Goal: Task Accomplishment & Management: Manage account settings

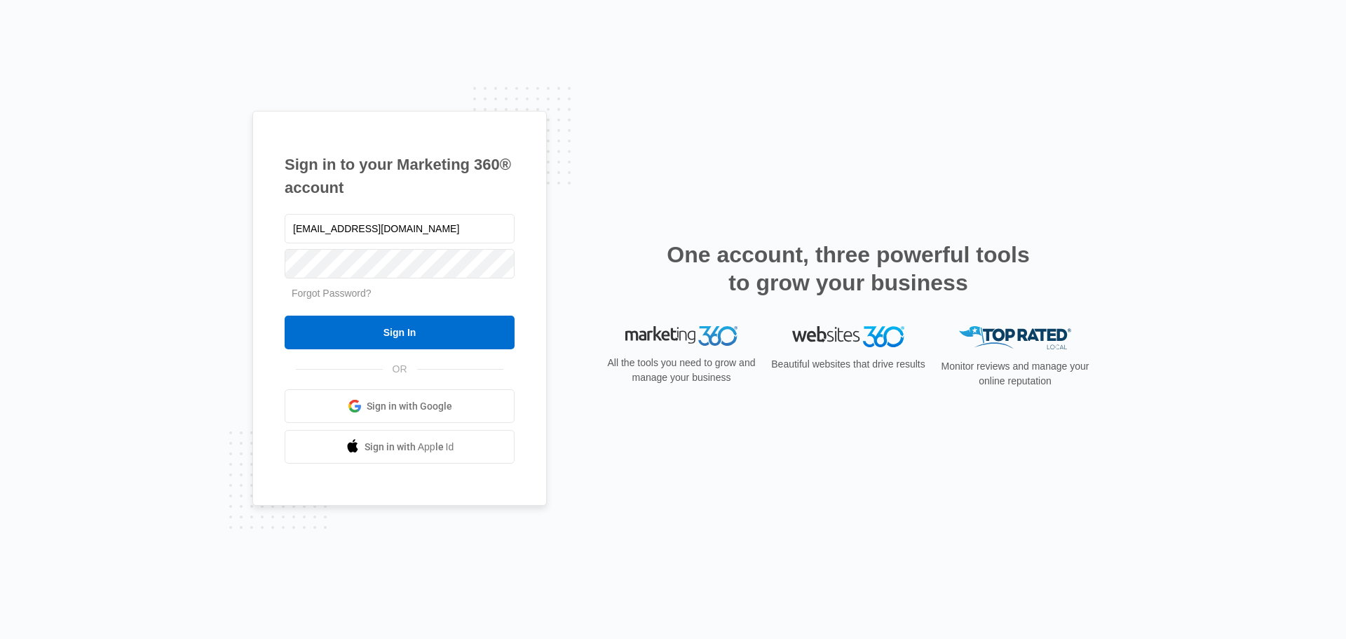
click at [409, 333] on input "Sign In" at bounding box center [400, 332] width 230 height 34
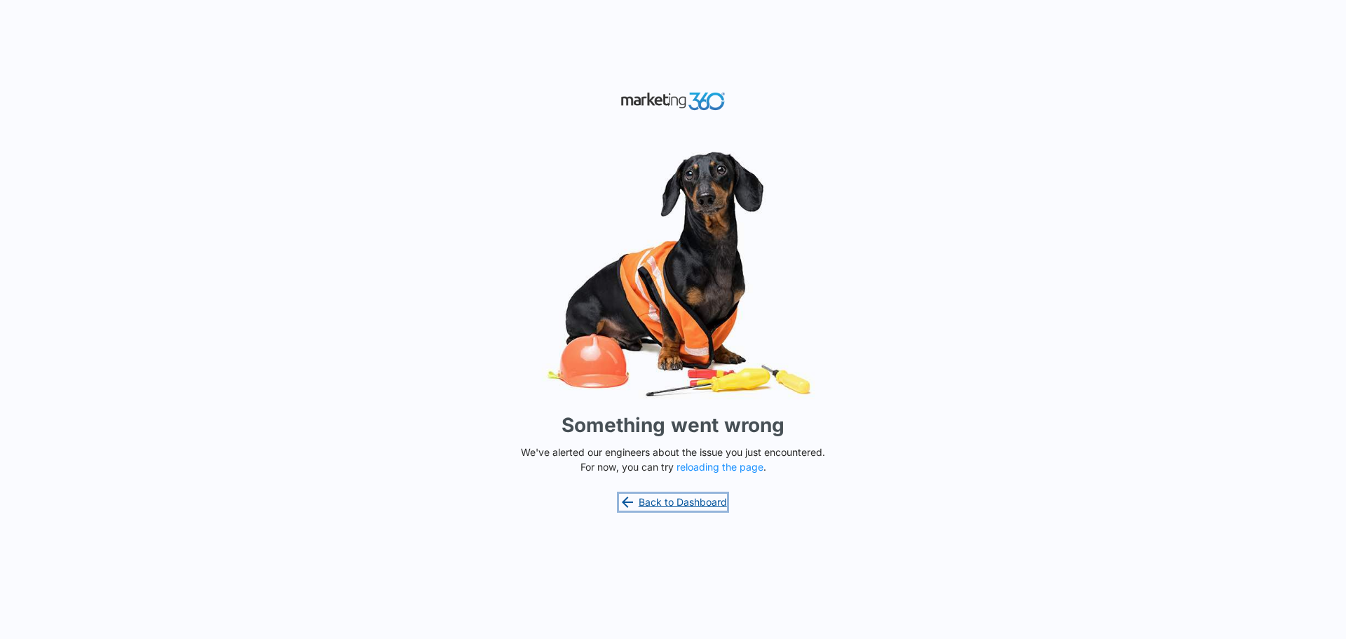
click at [707, 500] on link "Back to Dashboard" at bounding box center [673, 502] width 108 height 17
click at [731, 465] on button "reloading the page" at bounding box center [720, 466] width 87 height 11
click at [1124, 140] on div "Something went wrong We've alerted our engineers about the issue you just encou…" at bounding box center [673, 319] width 1346 height 639
